Goal: Transaction & Acquisition: Purchase product/service

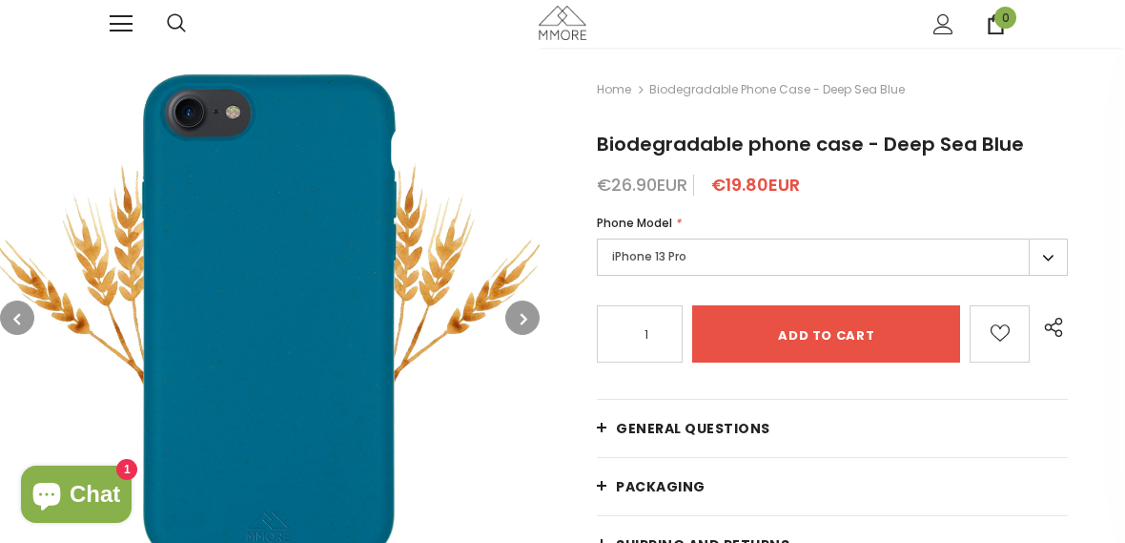
click at [1050, 250] on label "iPhone 13 Pro" at bounding box center [832, 256] width 471 height 37
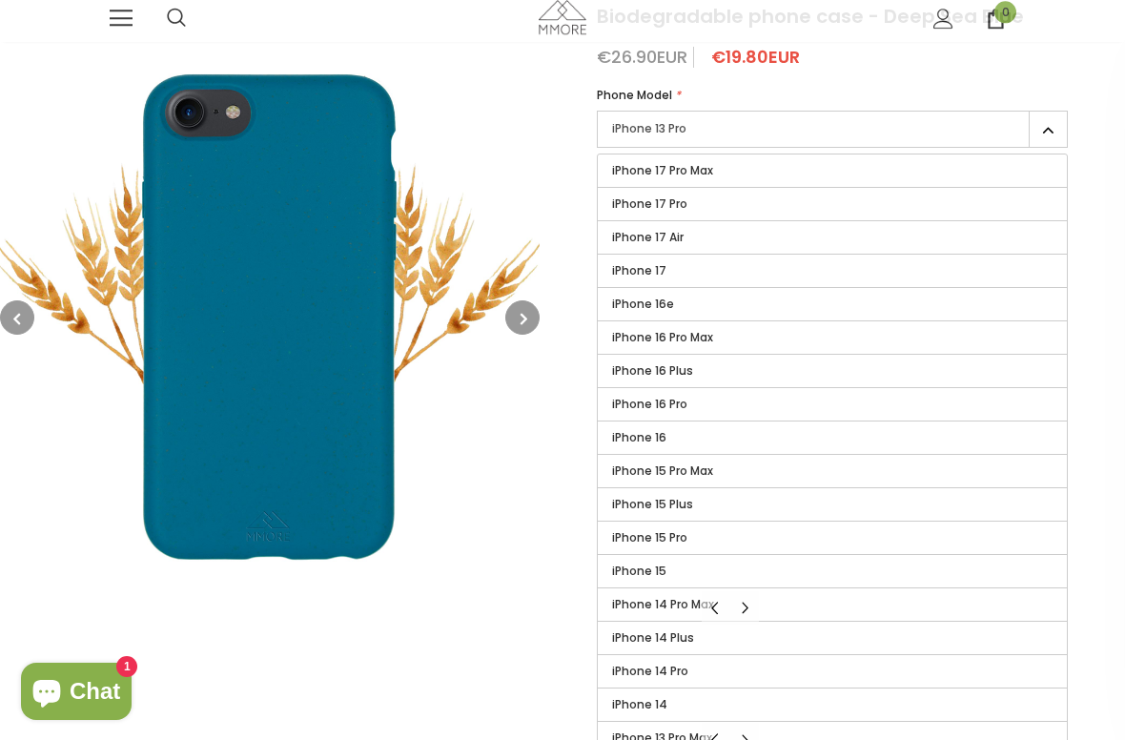
scroll to position [134, 0]
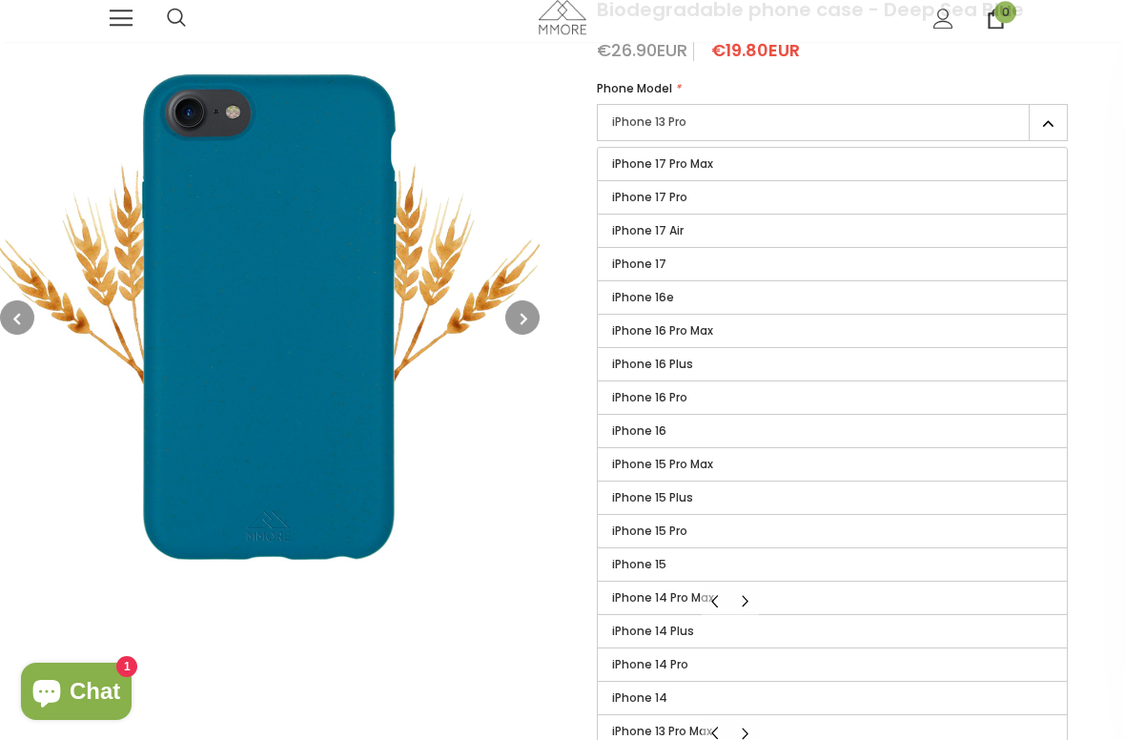
click at [691, 438] on label "iPhone 16" at bounding box center [832, 431] width 469 height 32
click at [0, 0] on input "iPhone 16" at bounding box center [0, 0] width 0 height 0
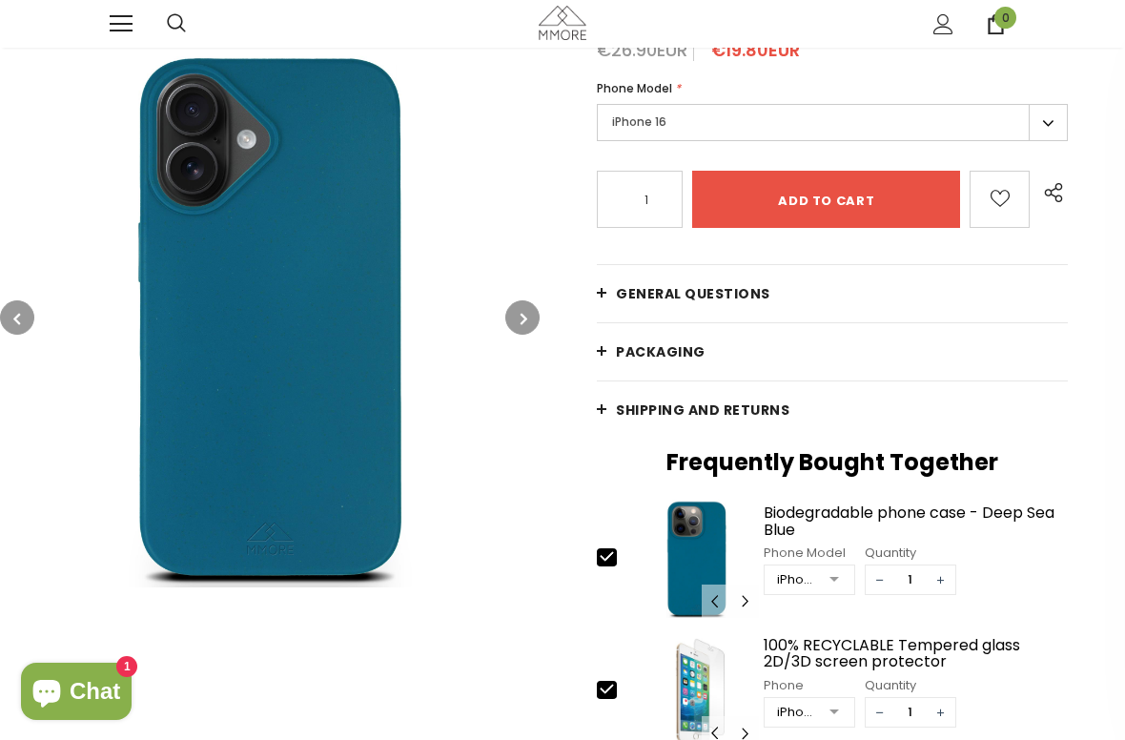
click at [526, 310] on icon "button" at bounding box center [524, 318] width 7 height 19
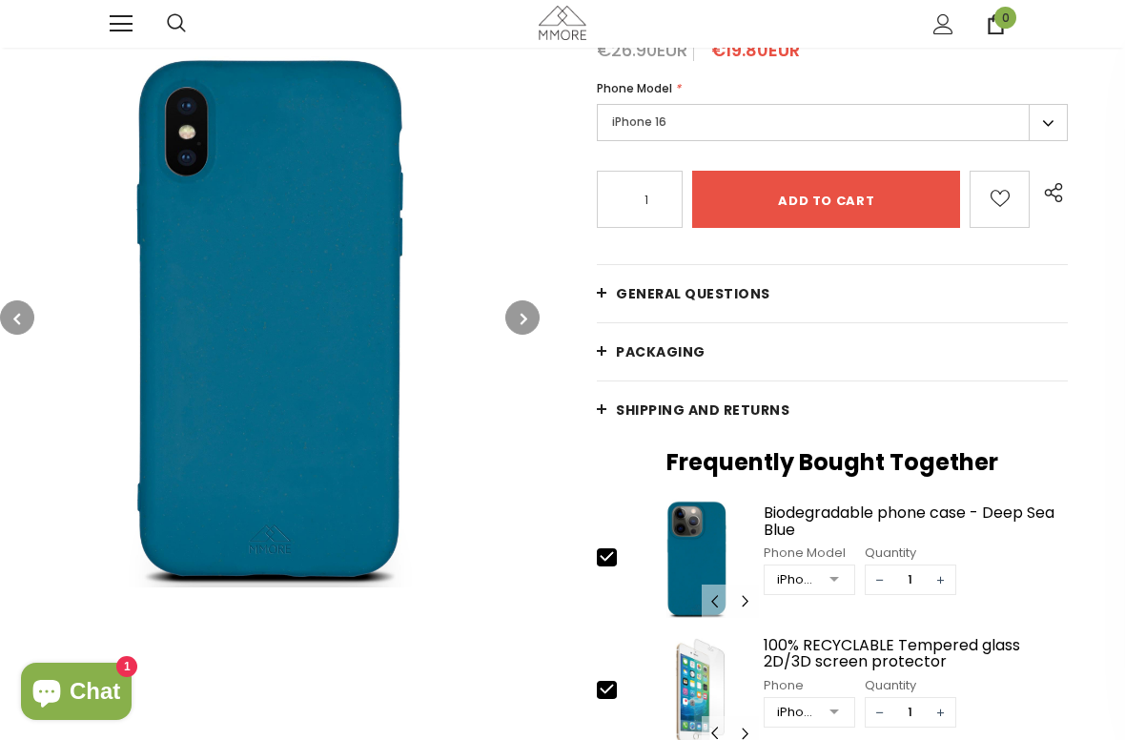
click at [529, 322] on button "button" at bounding box center [522, 317] width 34 height 34
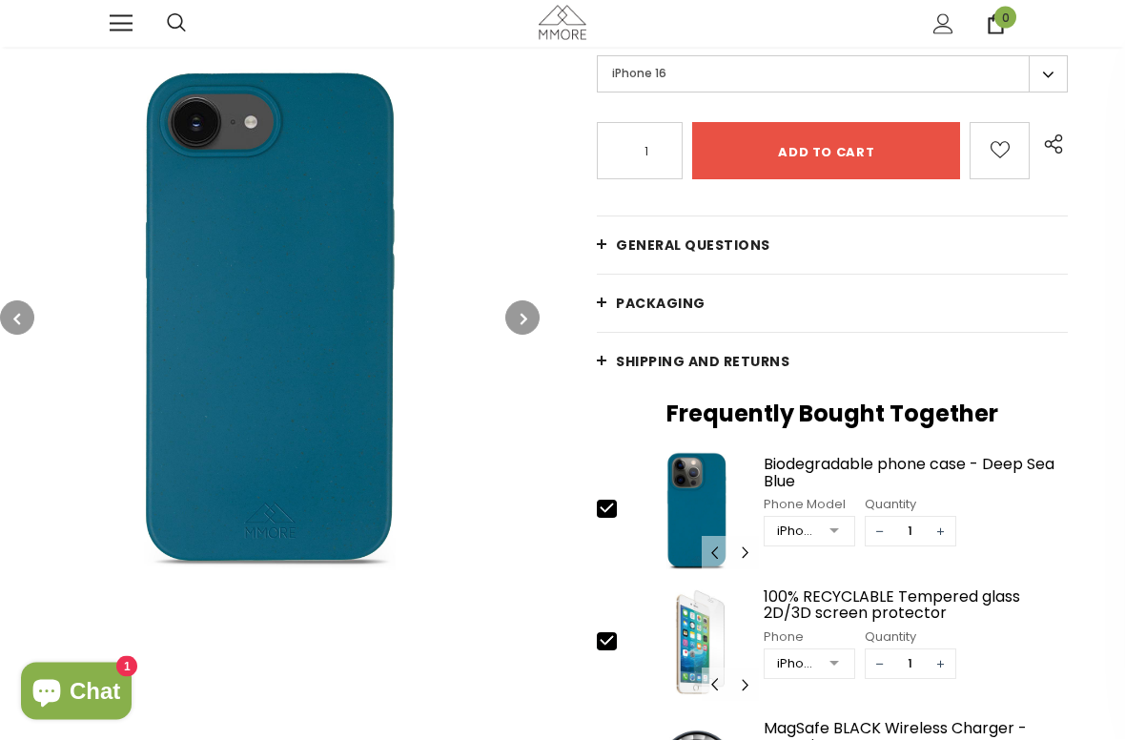
scroll to position [183, 0]
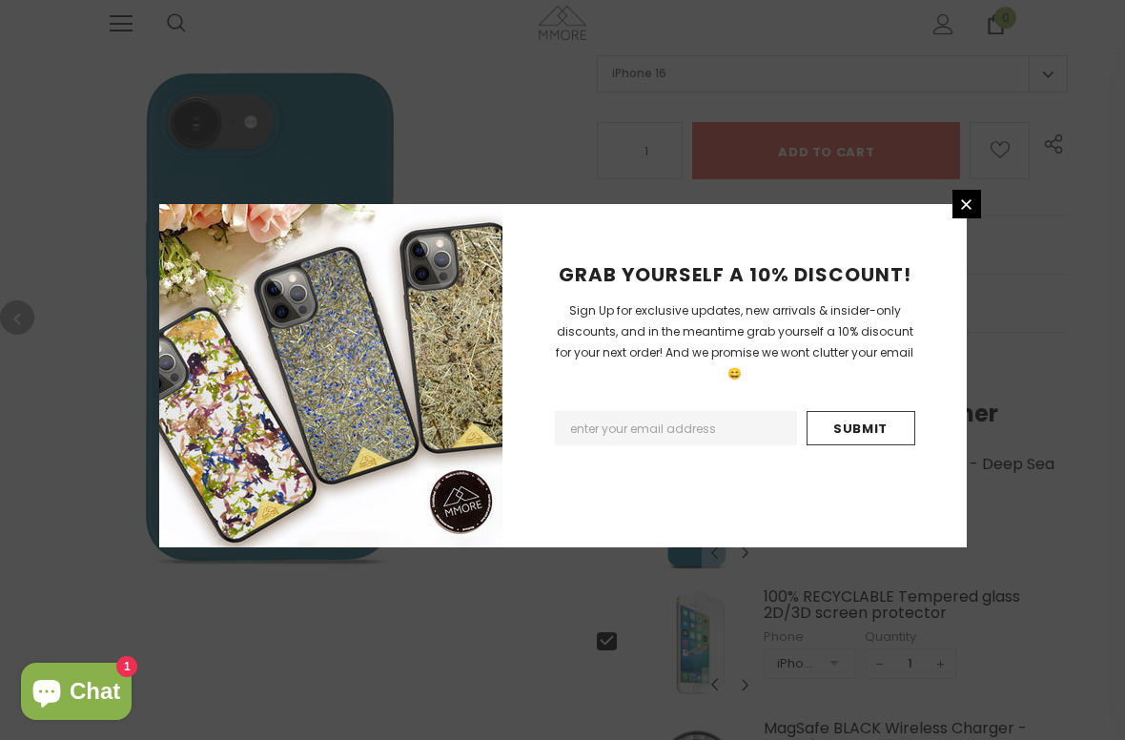
click at [1115, 235] on div "GRAB YOURSELF A 10% DISCOUNT! Sign Up for exclusive updates, new arrivals & ins…" at bounding box center [562, 370] width 1125 height 740
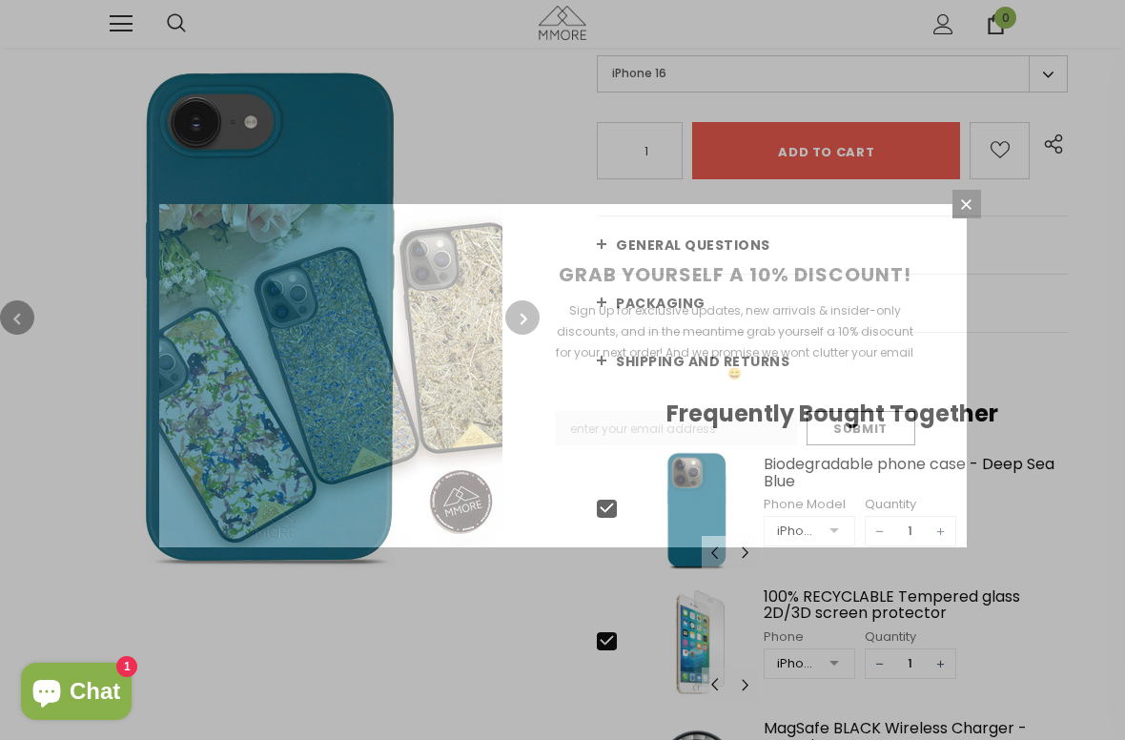
click at [962, 200] on icon at bounding box center [966, 204] width 10 height 10
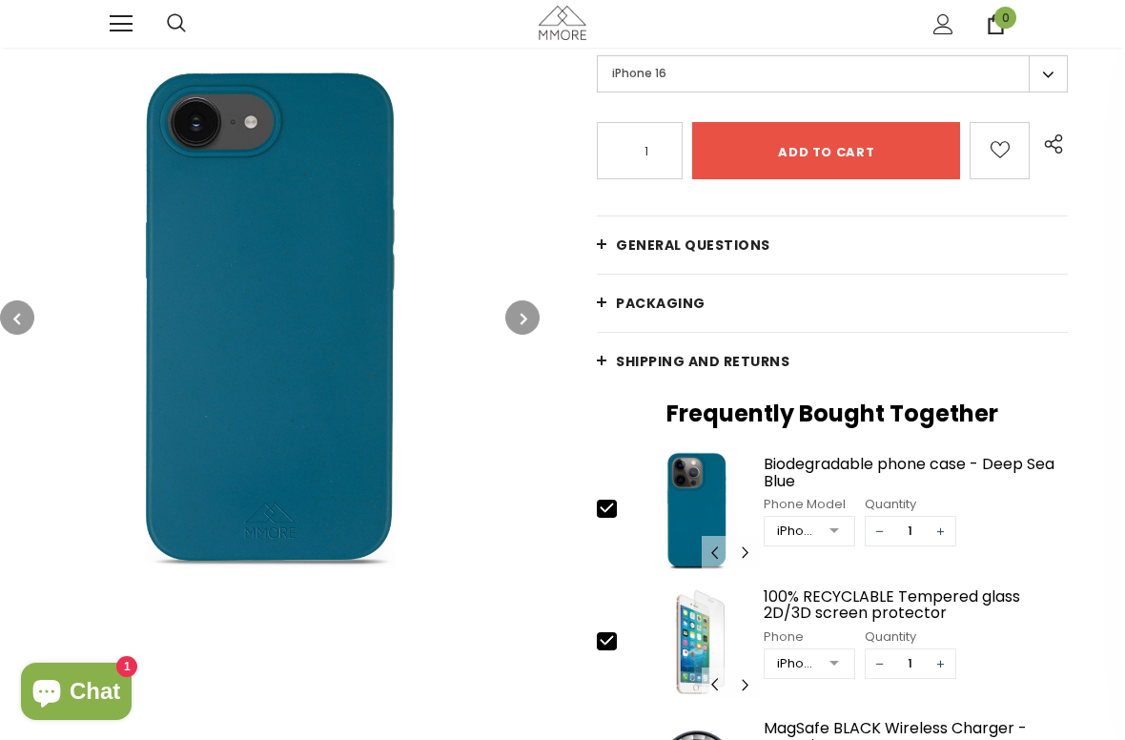
click at [524, 324] on icon "button" at bounding box center [524, 318] width 7 height 19
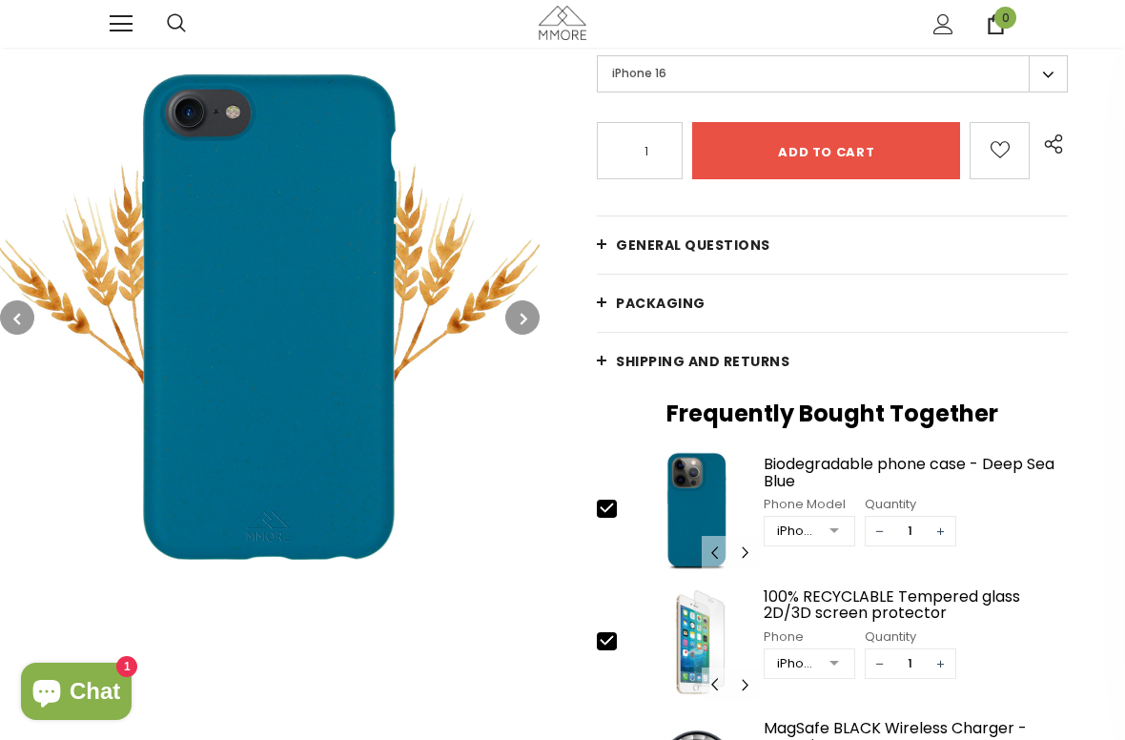
click at [527, 320] on icon "button" at bounding box center [524, 318] width 7 height 19
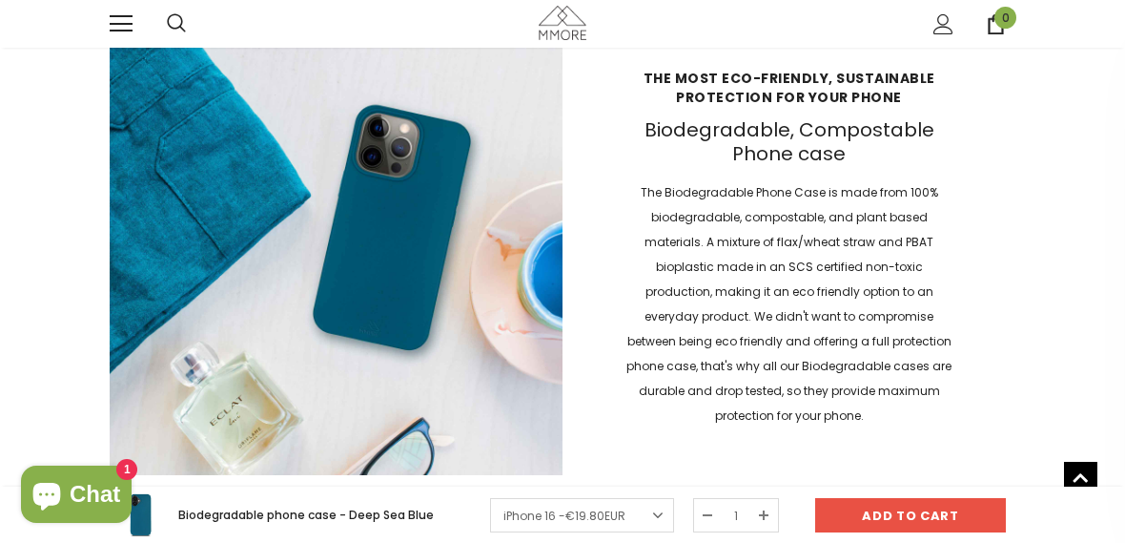
scroll to position [1845, 0]
